Goal: Information Seeking & Learning: Find specific fact

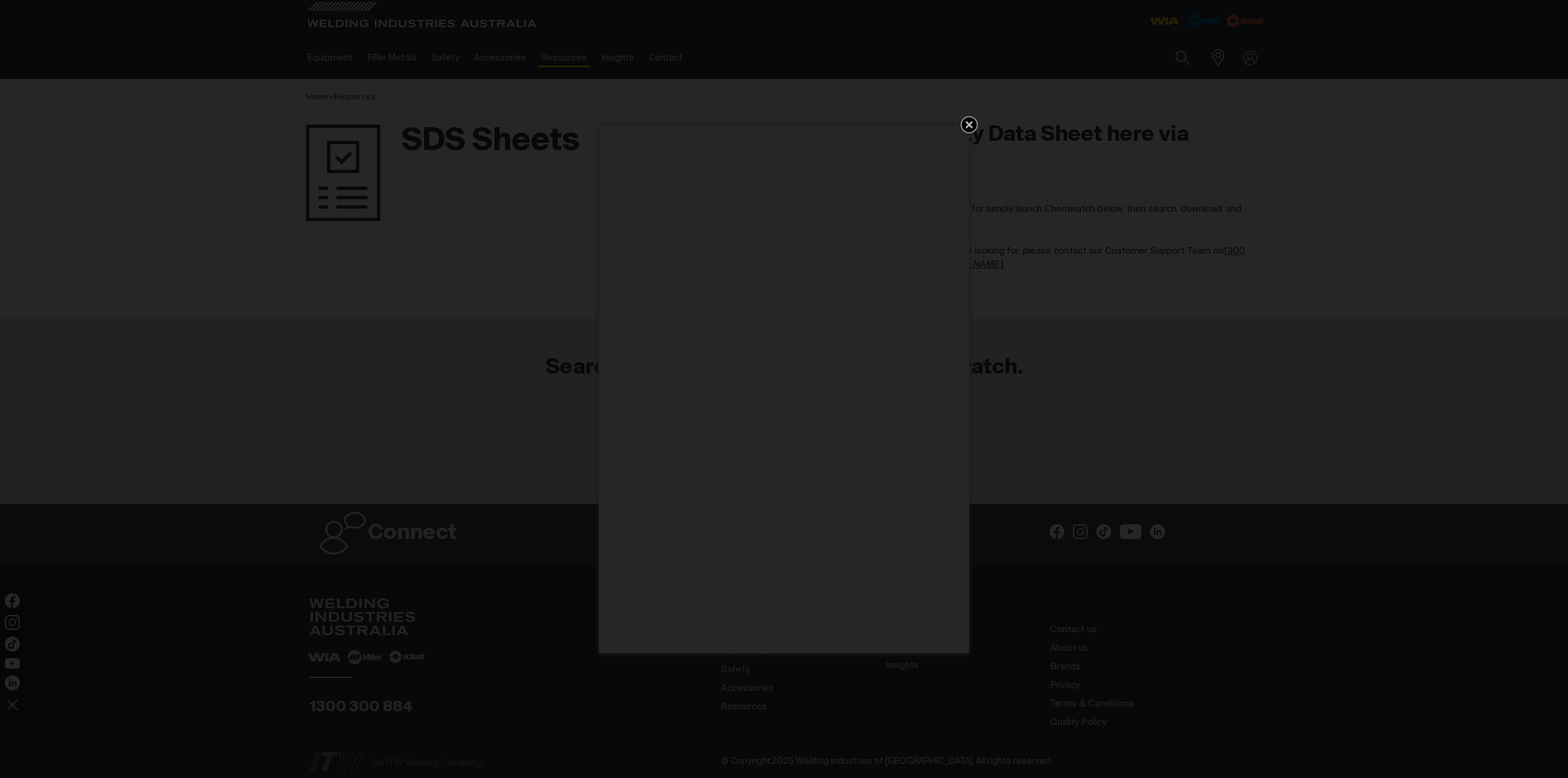
click at [966, 120] on icon "Get 5 WIA Welding Guides Free!" at bounding box center [969, 125] width 15 height 15
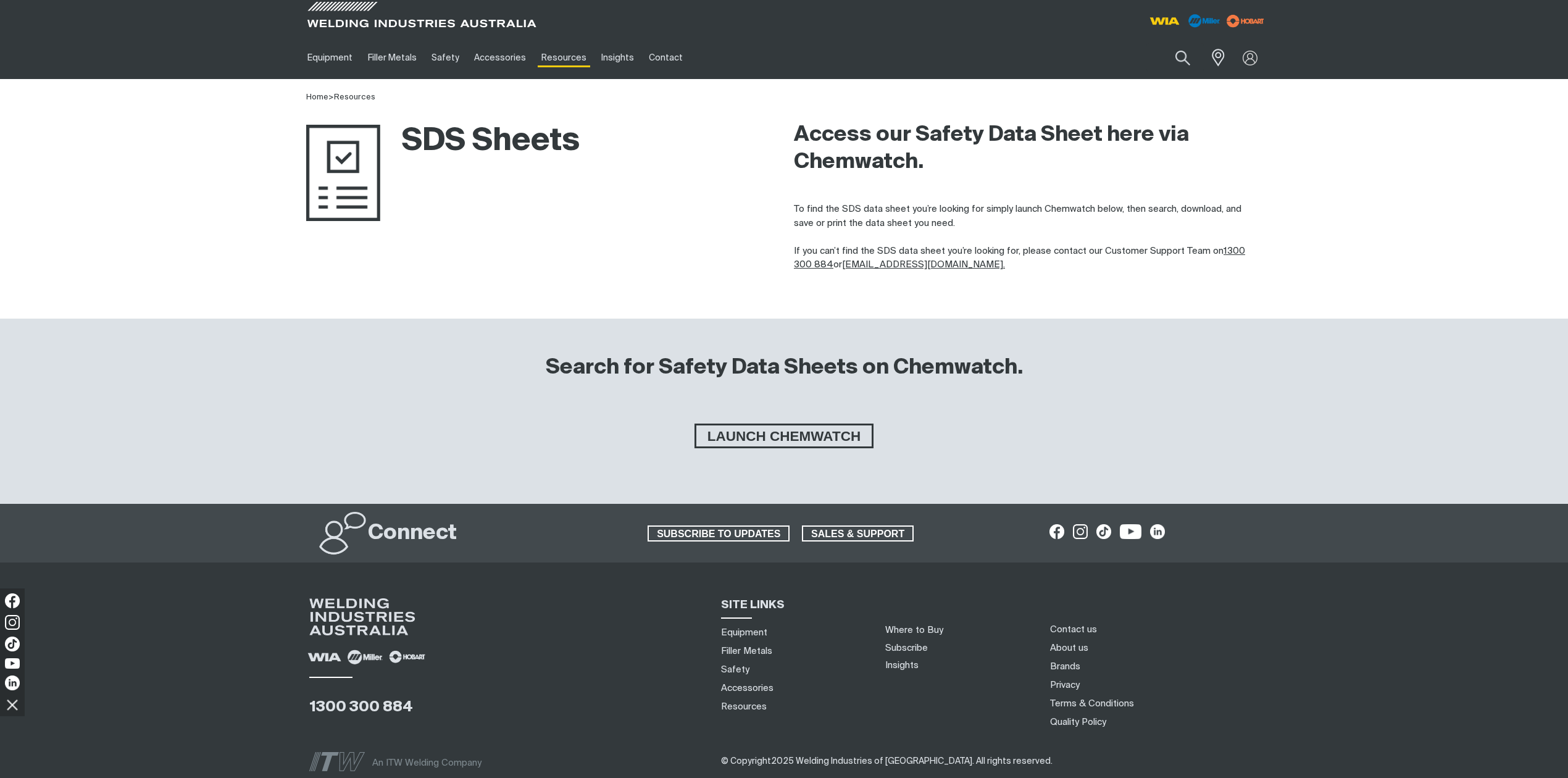
drag, startPoint x: 357, startPoint y: 165, endPoint x: 367, endPoint y: 160, distance: 11.2
click at [358, 165] on img at bounding box center [343, 173] width 74 height 96
click at [850, 144] on h2 "Access our Safety Data Sheet here via Chemwatch." at bounding box center [1028, 149] width 468 height 54
click at [935, 156] on h2 "Access our Safety Data Sheet here via Chemwatch." at bounding box center [1028, 149] width 468 height 54
click at [1130, 127] on h2 "Access our Safety Data Sheet here via Chemwatch." at bounding box center [1028, 149] width 468 height 54
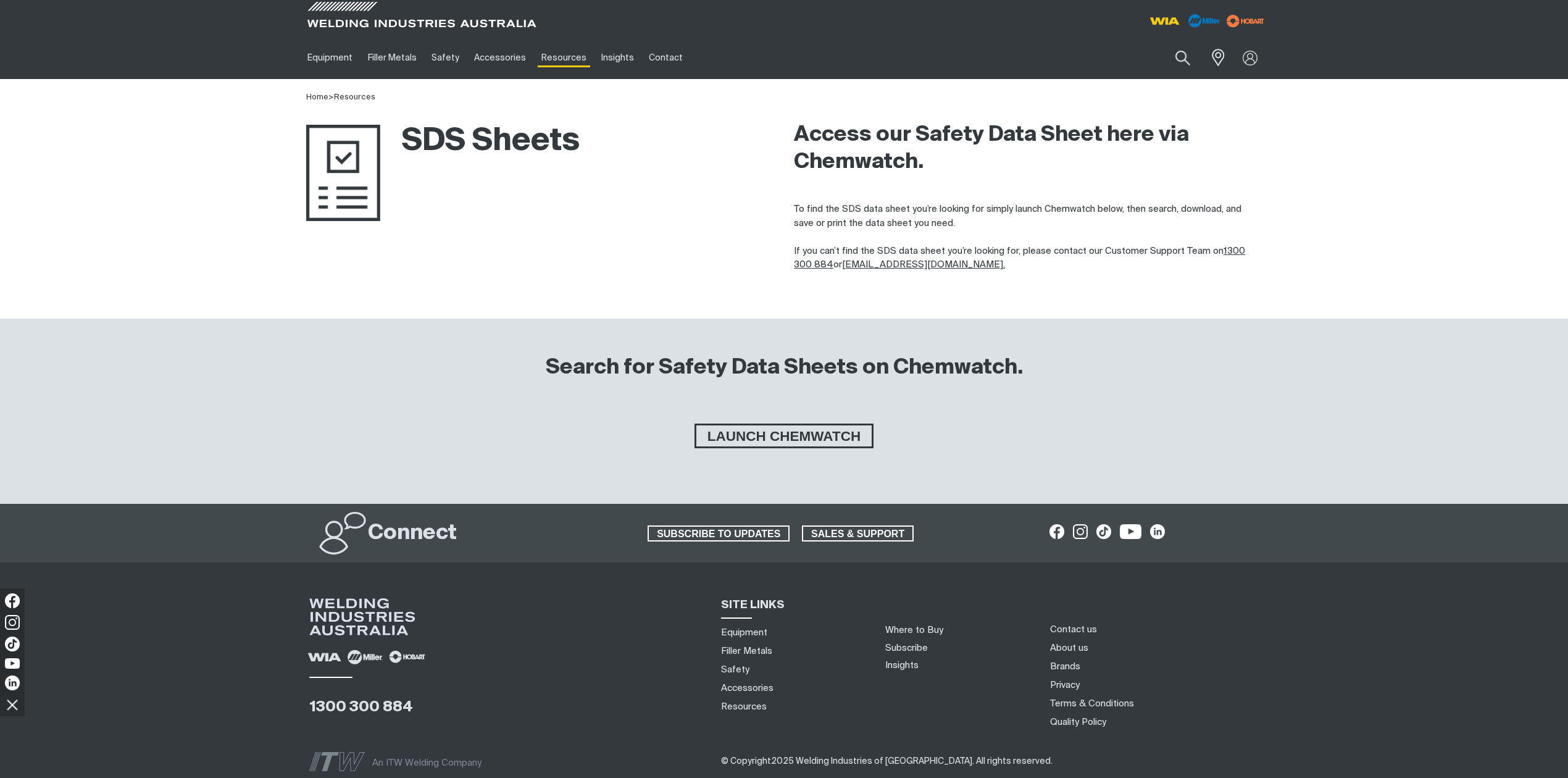
click at [936, 376] on h2 "Search for Safety Data Sheets on Chemwatch." at bounding box center [784, 367] width 477 height 27
click at [590, 218] on link "SDS Sheets" at bounding box center [601, 215] width 115 height 24
click at [337, 158] on img at bounding box center [343, 173] width 74 height 96
click at [455, 149] on h1 "SDS Sheets" at bounding box center [443, 142] width 274 height 40
click at [525, 139] on h1 "SDS Sheets" at bounding box center [443, 142] width 274 height 40
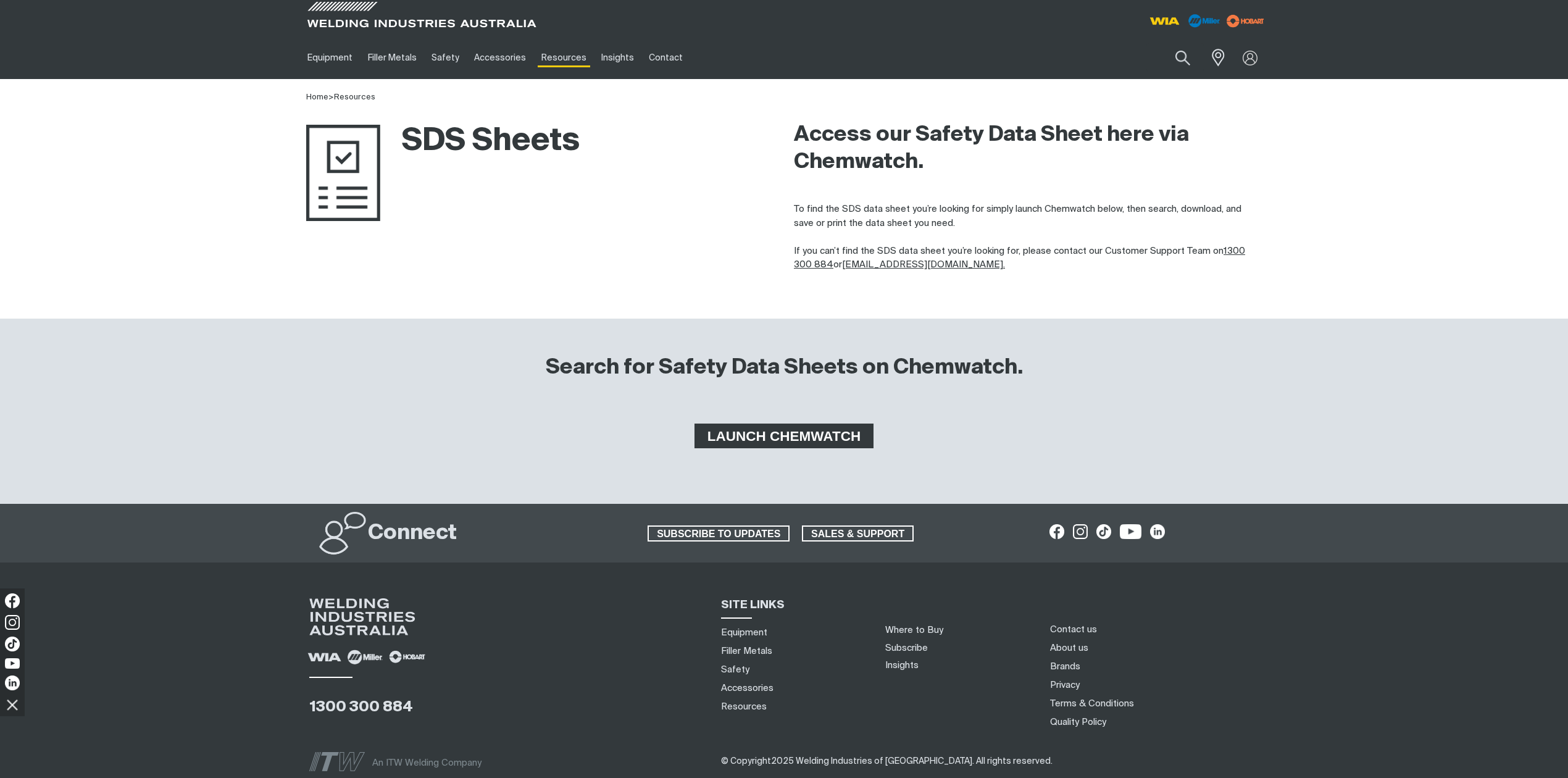
click at [837, 437] on span "LAUNCH CHEMWATCH" at bounding box center [784, 436] width 175 height 25
